Goal: Information Seeking & Learning: Learn about a topic

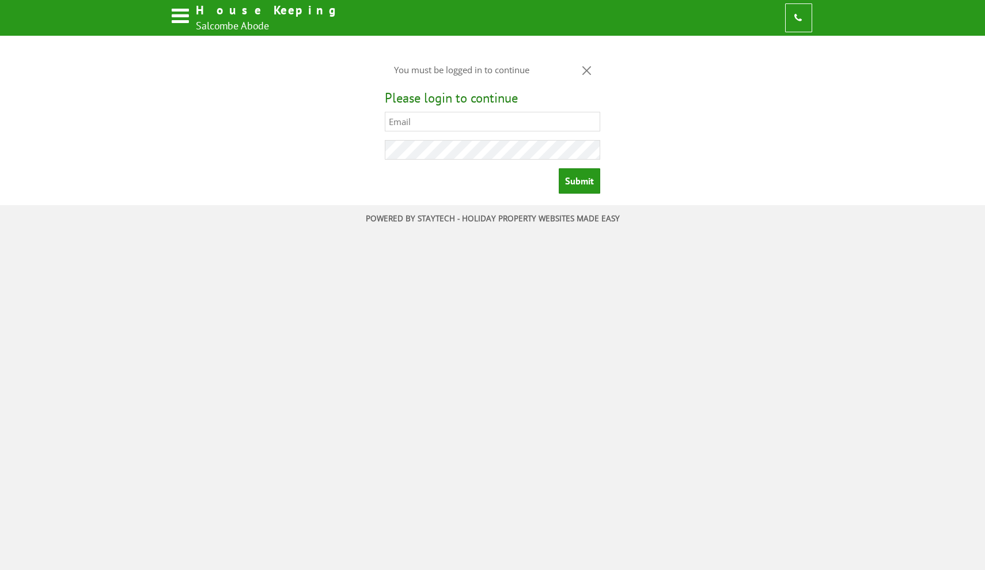
type input "[EMAIL_ADDRESS][DOMAIN_NAME]"
click at [579, 180] on input "Submit" at bounding box center [579, 180] width 41 height 25
click at [580, 180] on input "Submit" at bounding box center [579, 180] width 41 height 25
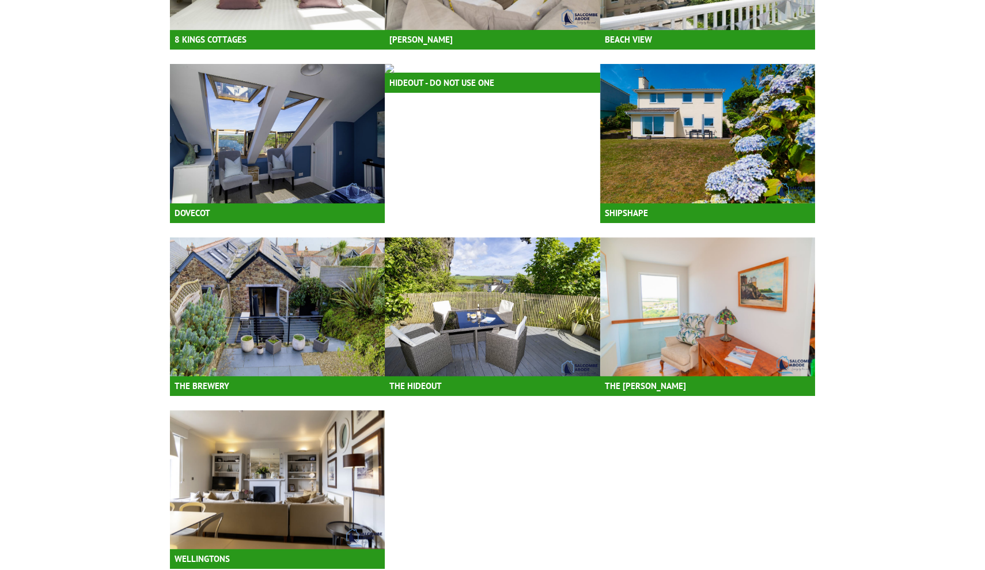
scroll to position [1303, 0]
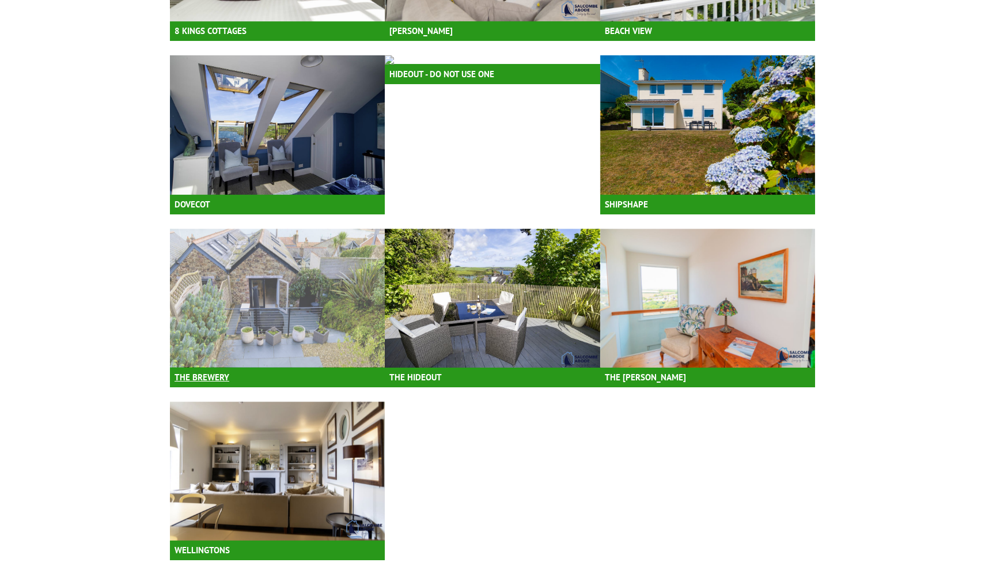
click at [385, 330] on img at bounding box center [277, 298] width 215 height 139
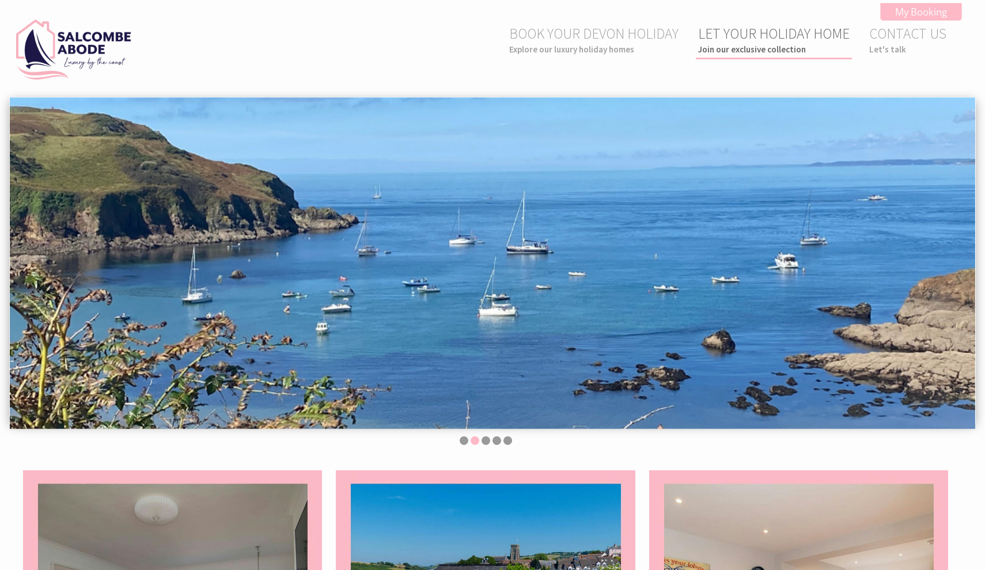
click at [761, 47] on small "Join our exclusive collection" at bounding box center [774, 49] width 152 height 11
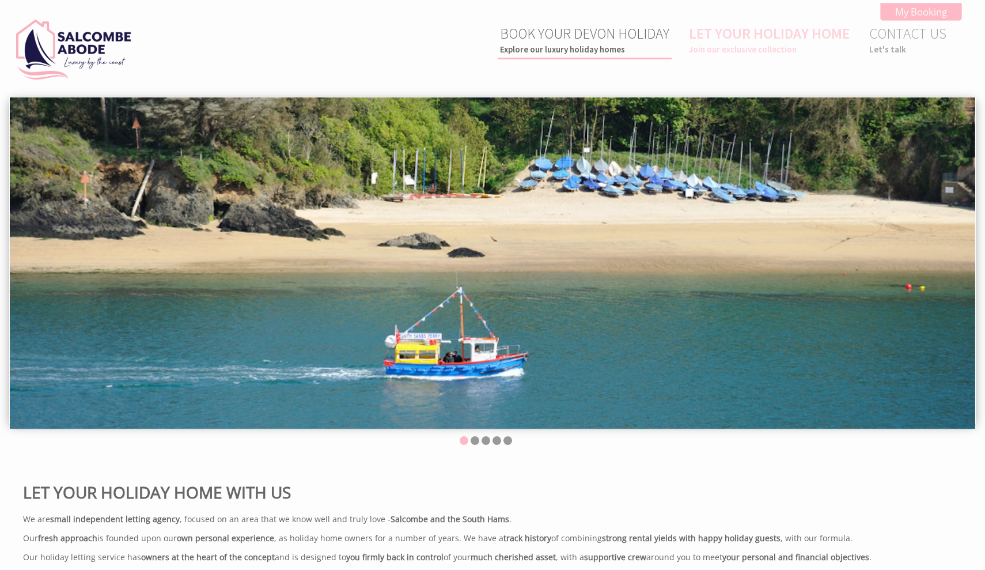
click at [581, 53] on small "Explore our luxury holiday homes" at bounding box center [584, 49] width 169 height 11
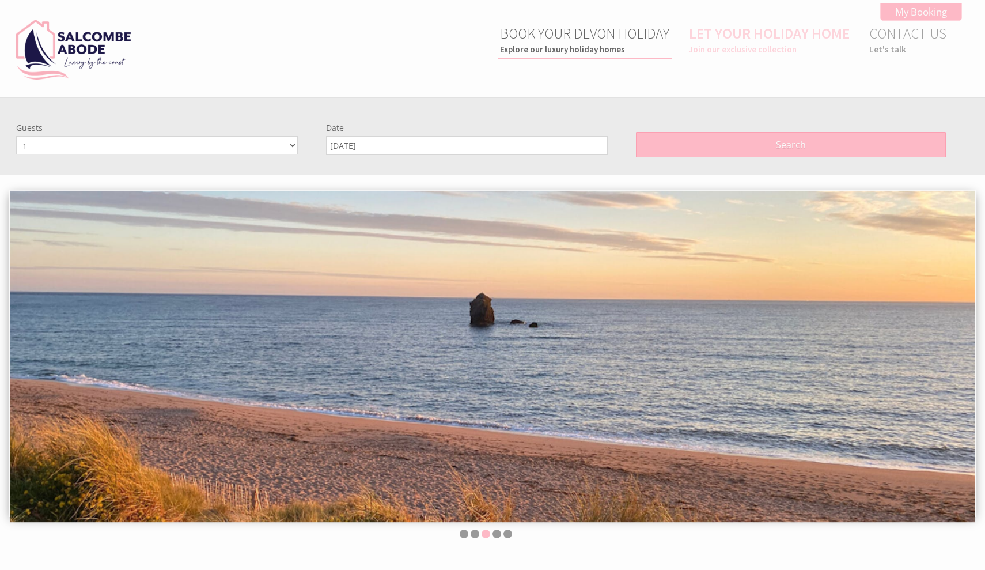
click at [589, 50] on small "Explore our luxury holiday homes" at bounding box center [584, 49] width 169 height 11
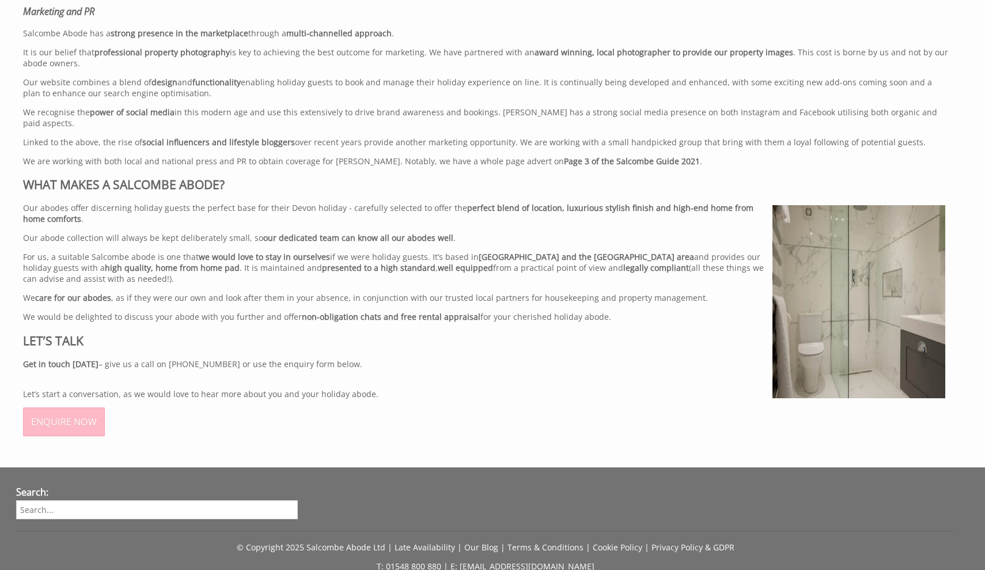
scroll to position [2445, 0]
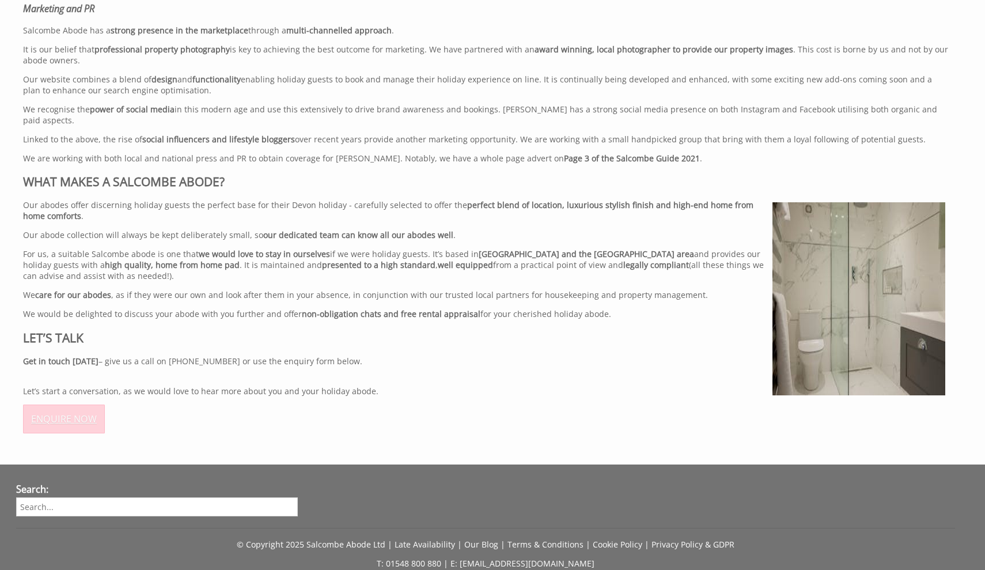
click at [80, 432] on link "ENQUIRE NOW" at bounding box center [64, 418] width 82 height 29
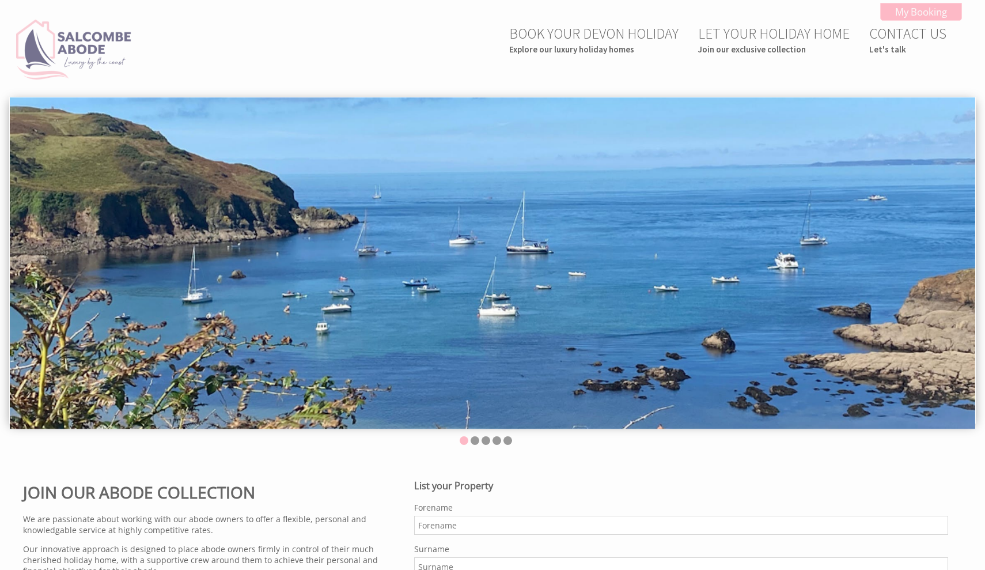
click at [86, 60] on img at bounding box center [73, 50] width 115 height 60
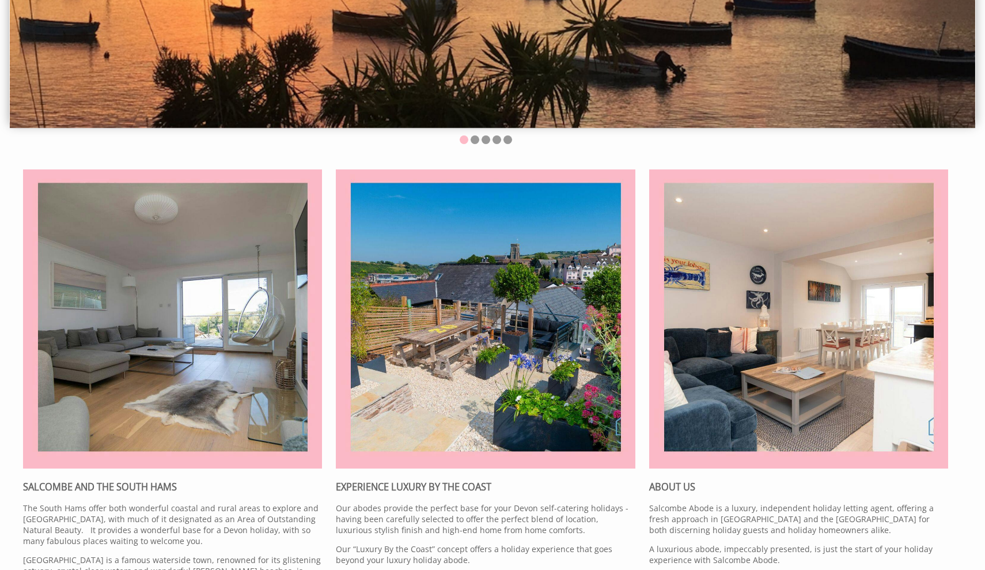
scroll to position [485, 0]
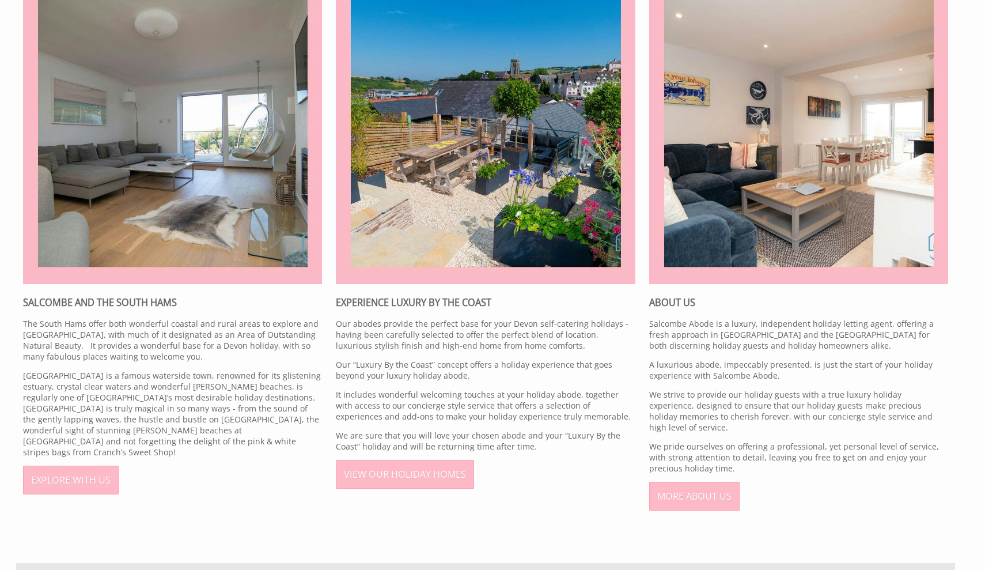
click at [195, 224] on img at bounding box center [172, 134] width 299 height 299
click at [414, 479] on link "VIEW OUR HOLIDAY HOMES" at bounding box center [405, 474] width 138 height 29
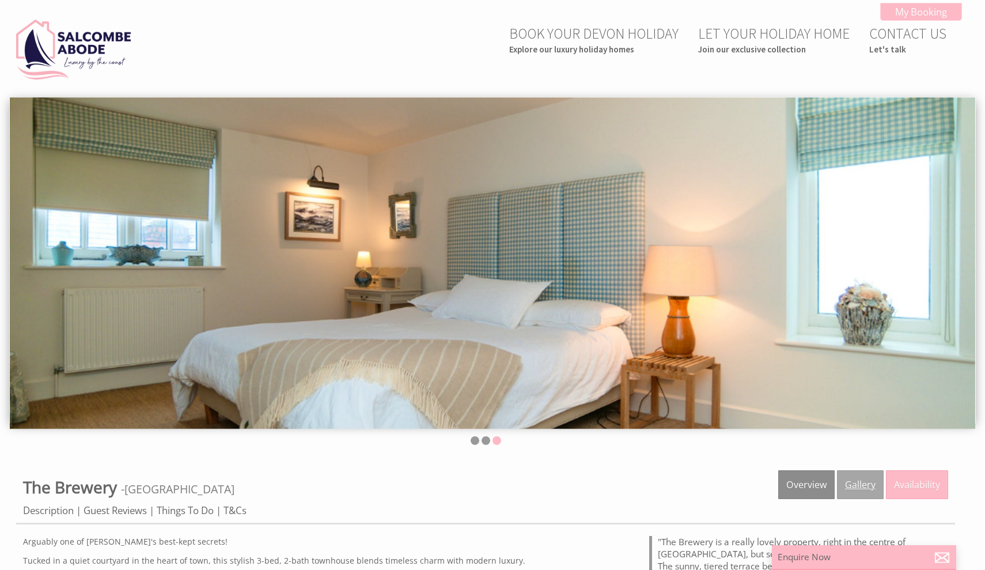
click at [848, 492] on link "Gallery" at bounding box center [860, 484] width 47 height 29
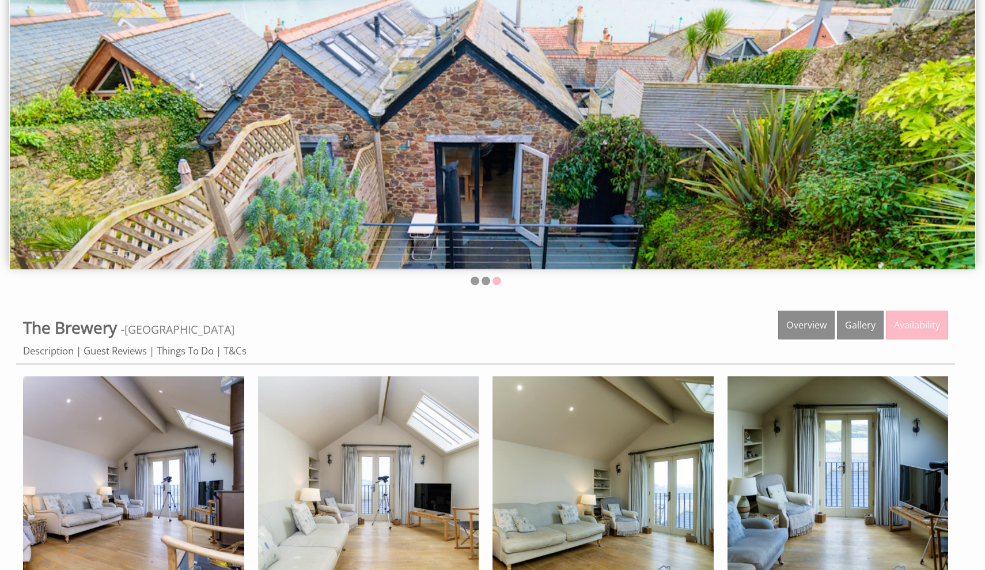
scroll to position [183, 0]
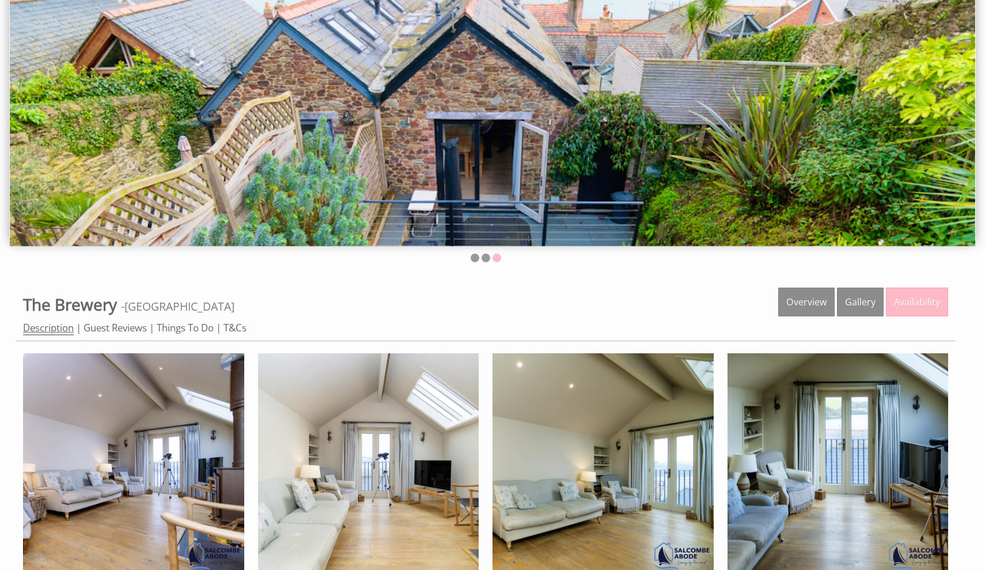
click at [65, 328] on link "Description" at bounding box center [48, 328] width 51 height 14
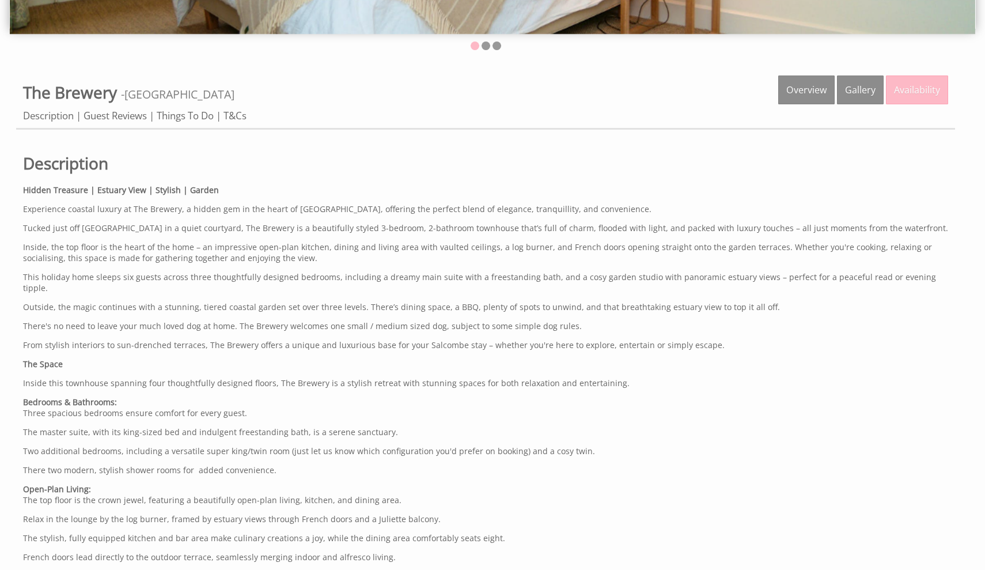
scroll to position [395, 0]
